Goal: Check status: Check status

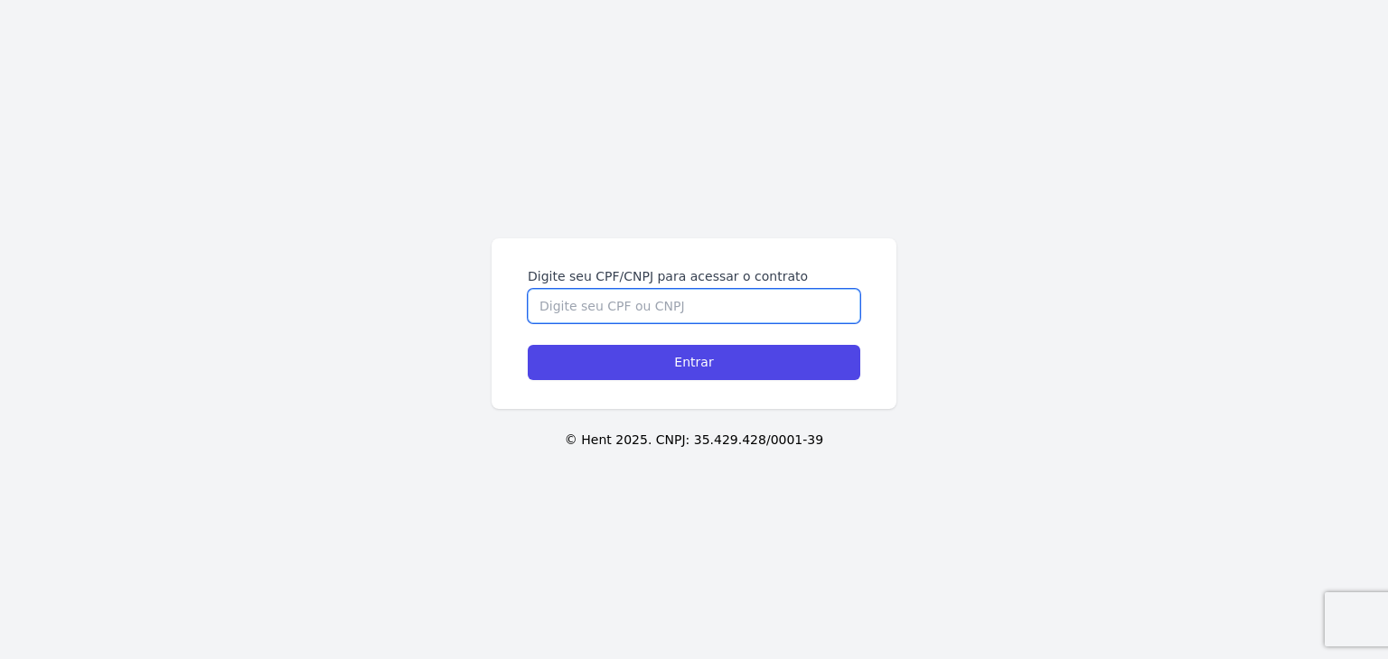
click at [727, 304] on input "Digite seu CPF/CNPJ para acessar o contrato" at bounding box center [694, 306] width 332 height 34
paste input "825.073.175-15"
click at [727, 304] on input "825.073.175-15" at bounding box center [694, 306] width 332 height 34
type input "825.073.175-15"
click at [729, 384] on div "Digite seu CPF/CNPJ para acessar o contrato 825.073.175-15 Entrar" at bounding box center [693, 323] width 405 height 171
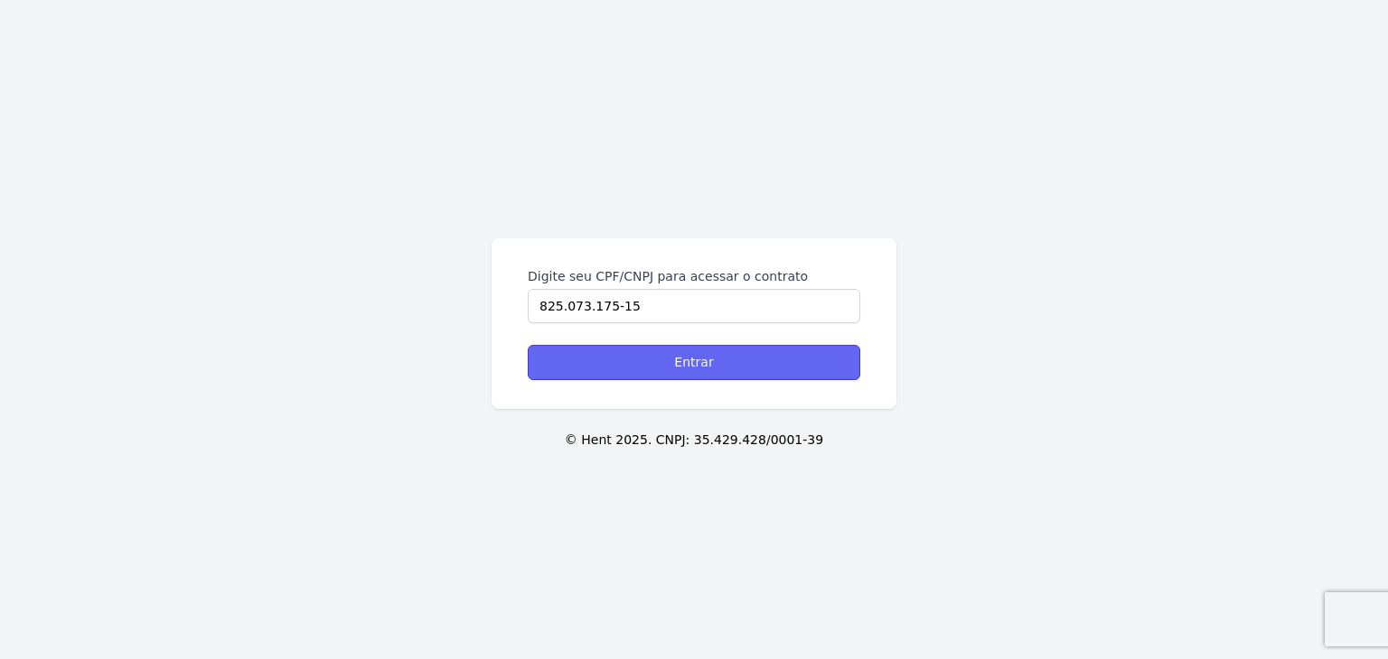
click at [740, 366] on input "Entrar" at bounding box center [694, 362] width 332 height 35
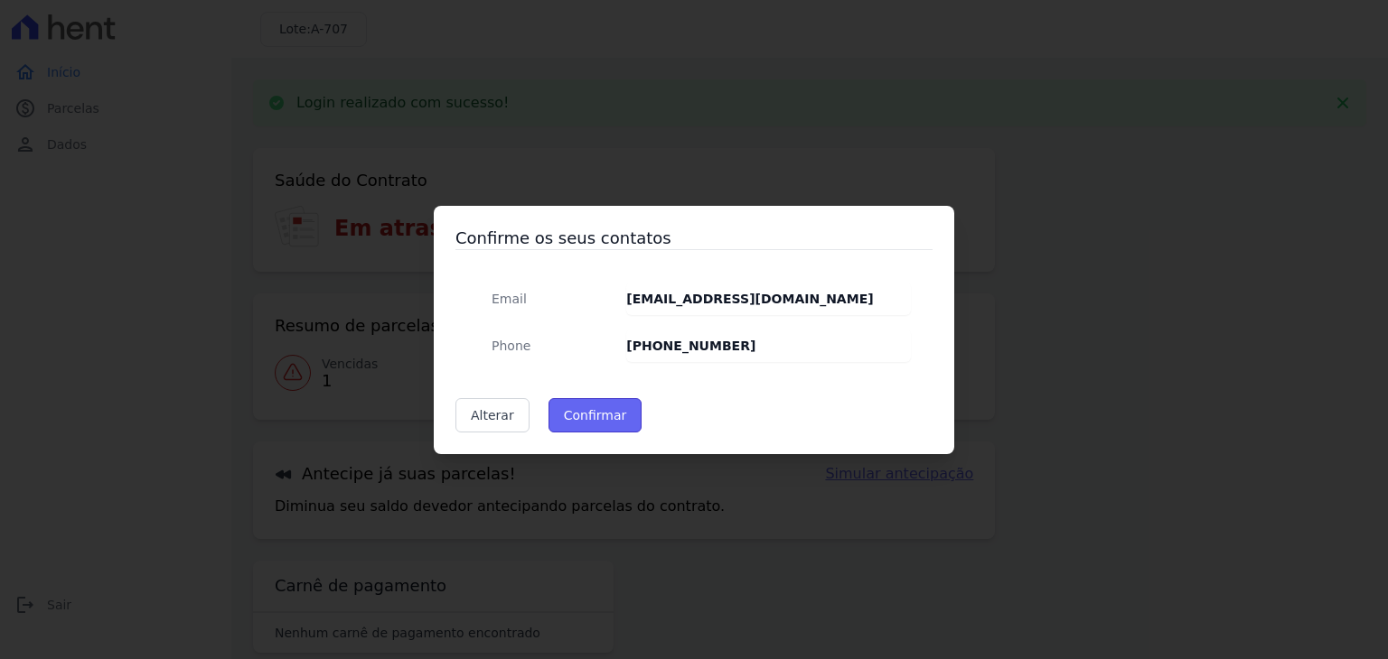
click at [564, 417] on button "Confirmar" at bounding box center [595, 415] width 94 height 34
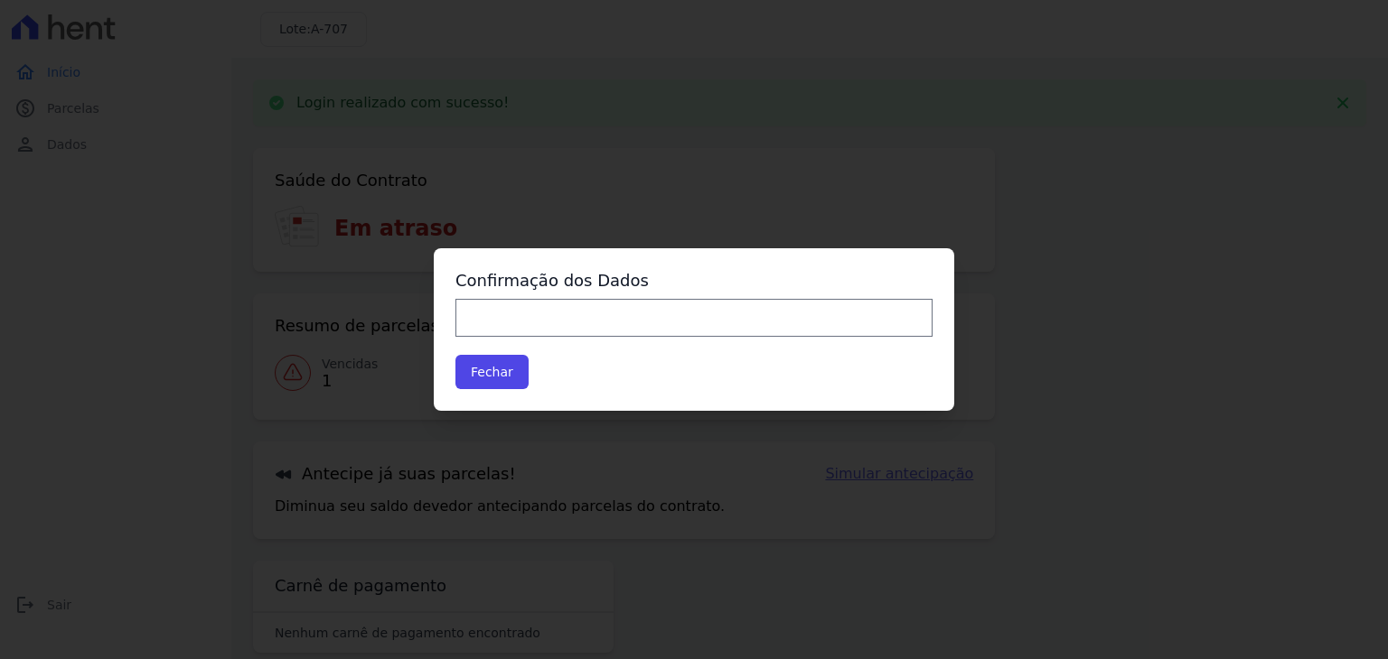
type input "Contatos confirmados com sucesso."
click at [534, 381] on div "Fechar" at bounding box center [693, 372] width 477 height 34
click at [482, 374] on button "Fechar" at bounding box center [491, 372] width 73 height 34
click at [332, 366] on div "Confirme os seus contatos Email Juzelia1624evangelista@gmail.com Phone (11) 974…" at bounding box center [694, 329] width 1388 height 659
click at [469, 370] on button "Fechar" at bounding box center [491, 372] width 73 height 34
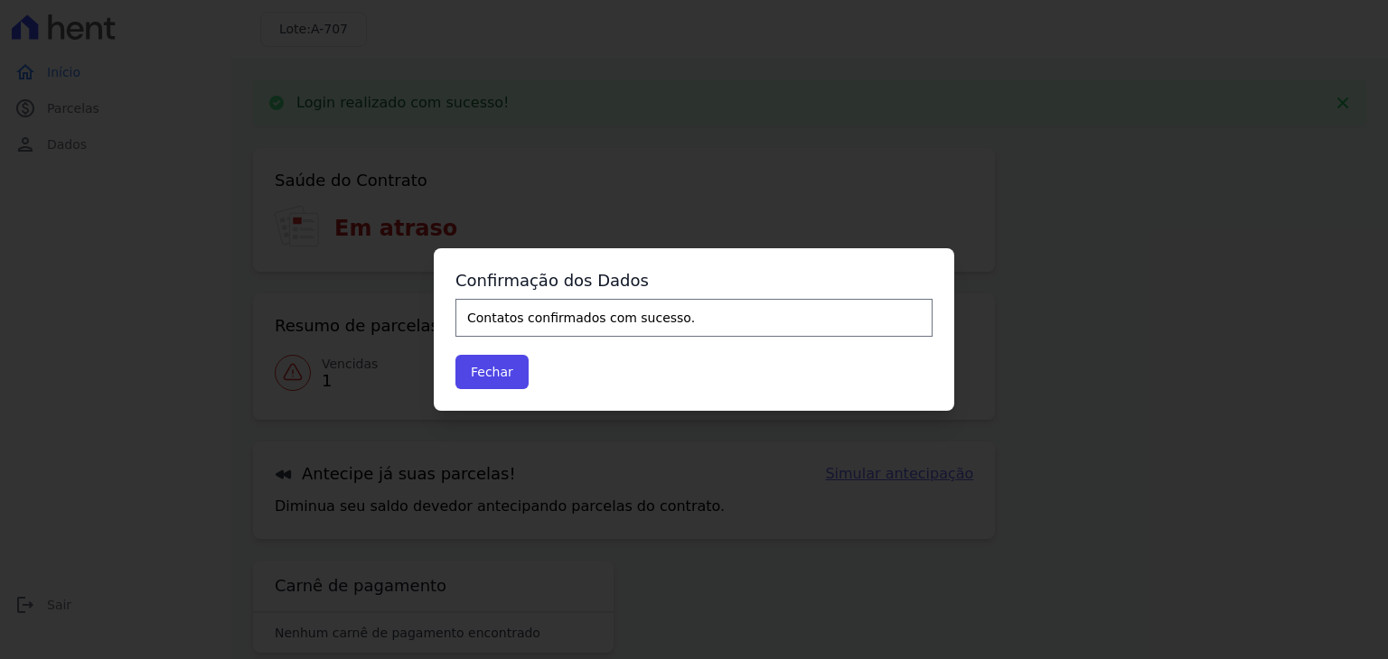
click at [315, 377] on div "Confirme os seus contatos Email Juzelia1624evangelista@gmail.com Phone (11) 974…" at bounding box center [694, 329] width 1388 height 659
click at [483, 369] on button "Fechar" at bounding box center [491, 372] width 73 height 34
click at [482, 367] on button "Fechar" at bounding box center [491, 372] width 73 height 34
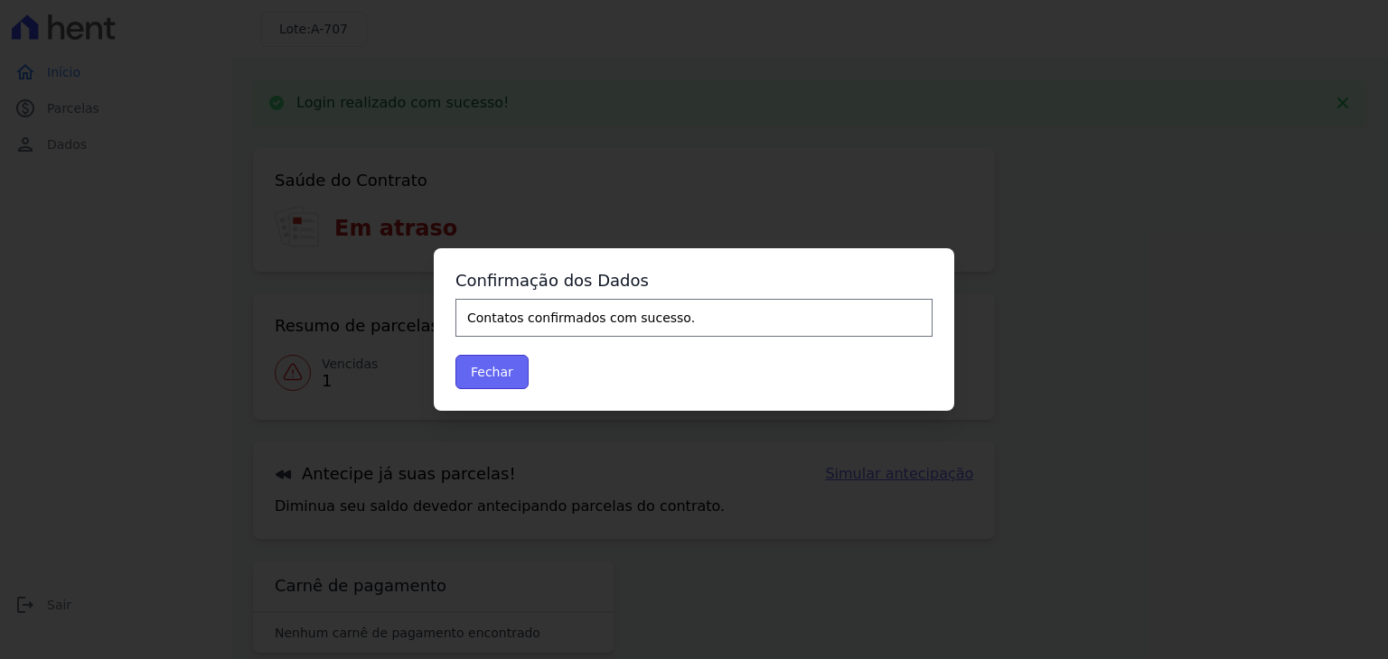
click at [482, 367] on button "Fechar" at bounding box center [491, 372] width 73 height 34
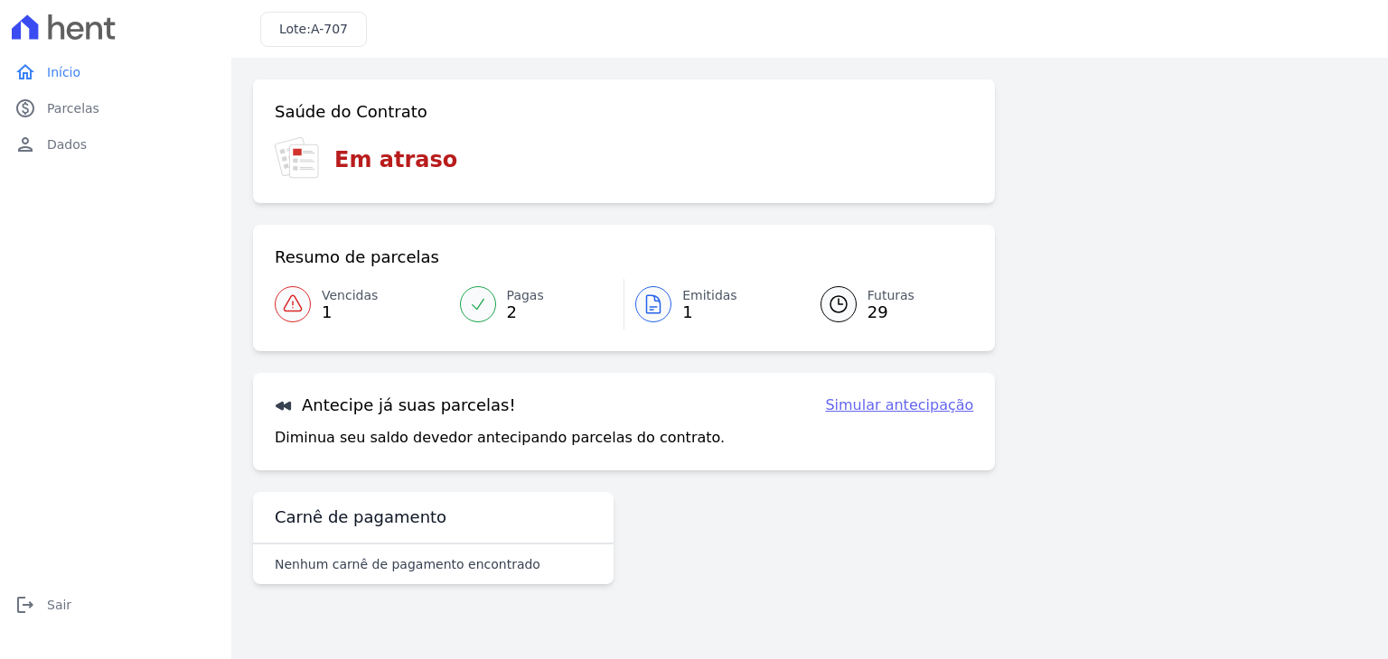
click at [654, 297] on icon at bounding box center [654, 304] width 14 height 18
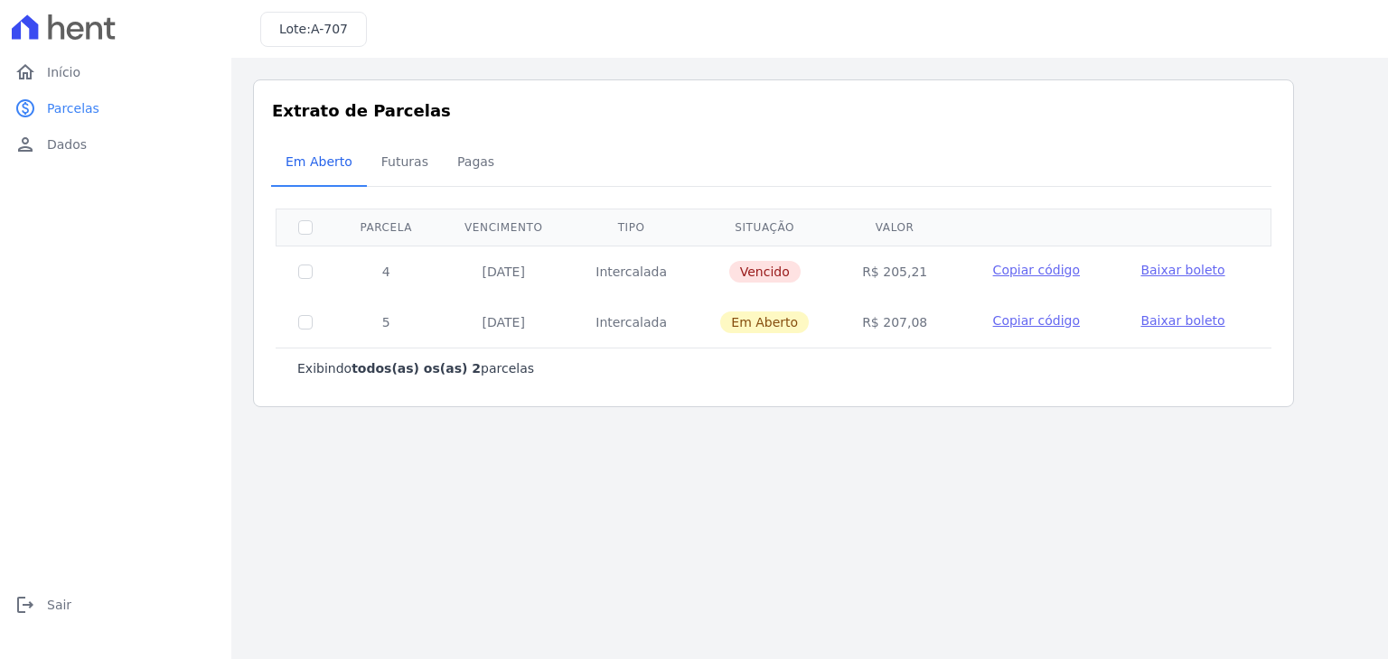
click at [654, 297] on td "Intercalada" at bounding box center [631, 322] width 124 height 51
click at [45, 607] on link "logout Sair" at bounding box center [115, 605] width 217 height 36
